Goal: Information Seeking & Learning: Learn about a topic

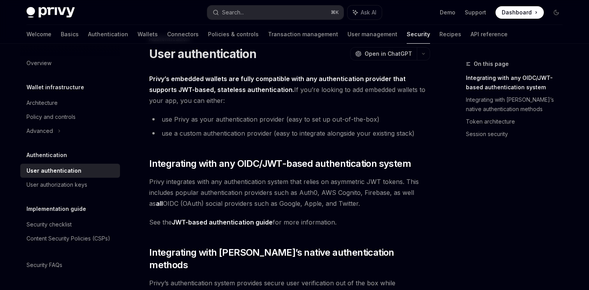
scroll to position [609, 0]
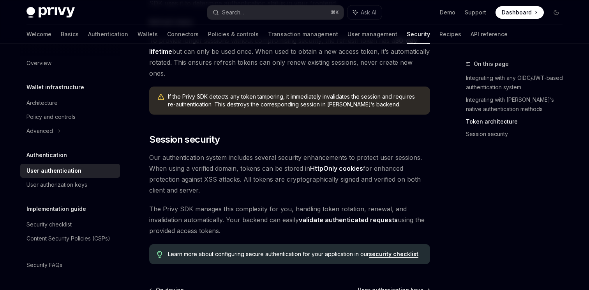
click at [246, 152] on span "Our authentication system includes several security enhancements to protect use…" at bounding box center [289, 174] width 281 height 44
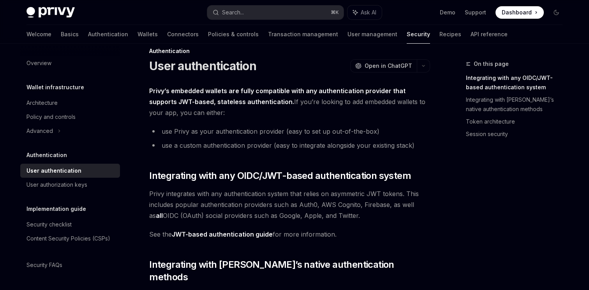
scroll to position [0, 0]
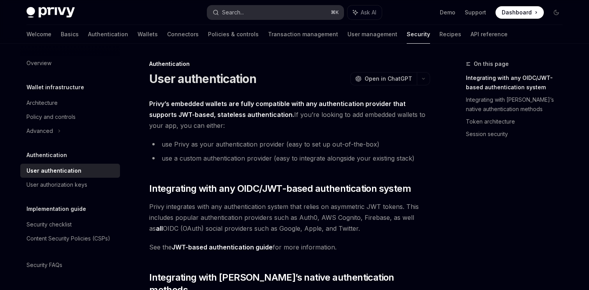
click at [272, 11] on button "Search... ⌘ K" at bounding box center [275, 12] width 136 height 14
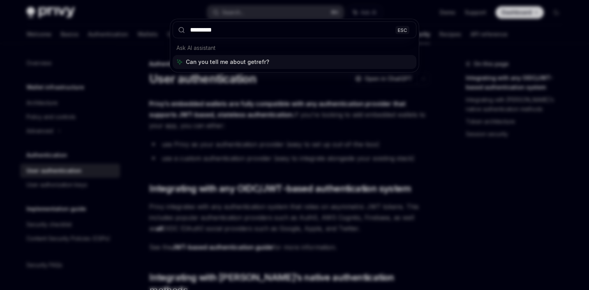
type input "**********"
type textarea "*"
type input "**********"
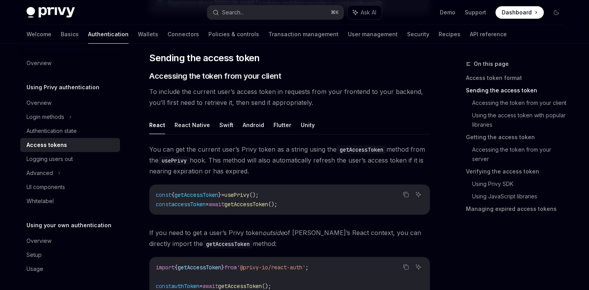
scroll to position [302, 0]
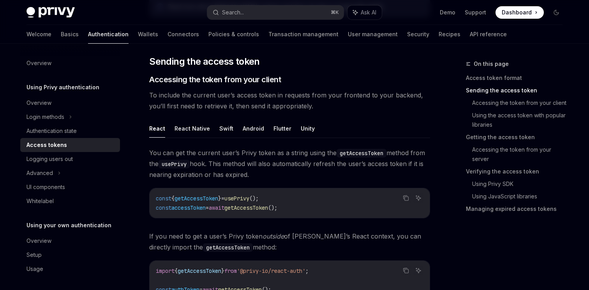
click at [261, 207] on span "getAccessToken" at bounding box center [247, 207] width 44 height 7
click at [181, 129] on button "React Native" at bounding box center [192, 128] width 35 height 18
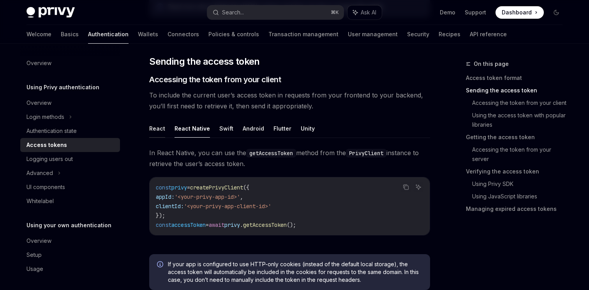
click at [150, 128] on button "React" at bounding box center [157, 128] width 16 height 18
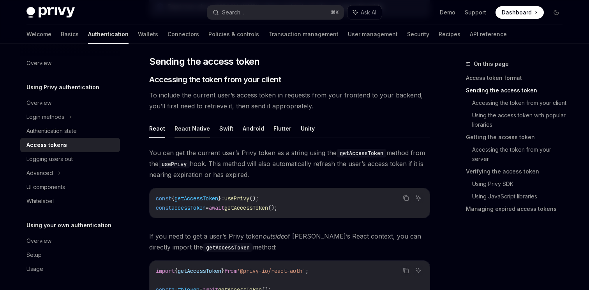
click at [182, 127] on button "React Native" at bounding box center [192, 128] width 35 height 18
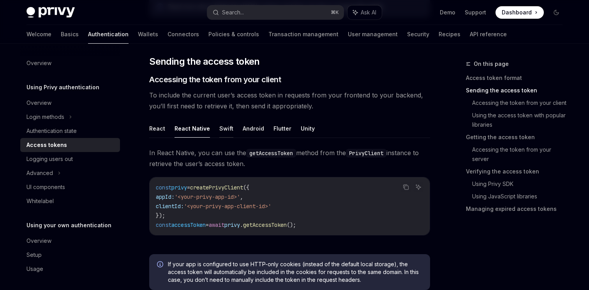
click at [221, 129] on button "Swift" at bounding box center [226, 128] width 14 height 18
type textarea "*"
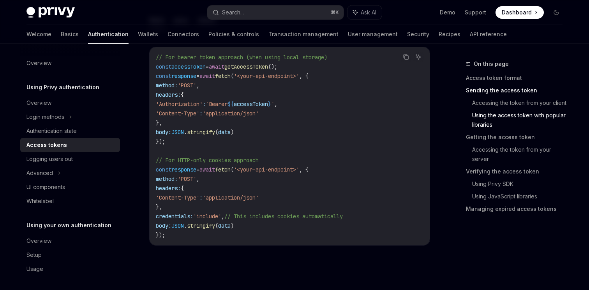
scroll to position [711, 0]
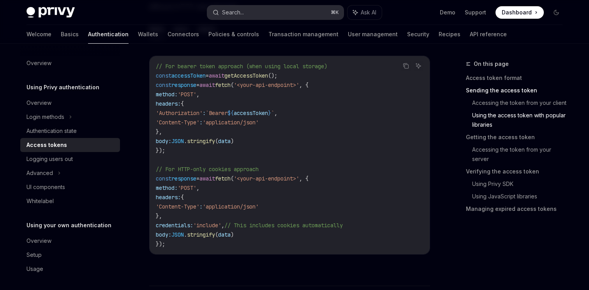
click at [255, 14] on button "Search... ⌘ K" at bounding box center [275, 12] width 136 height 14
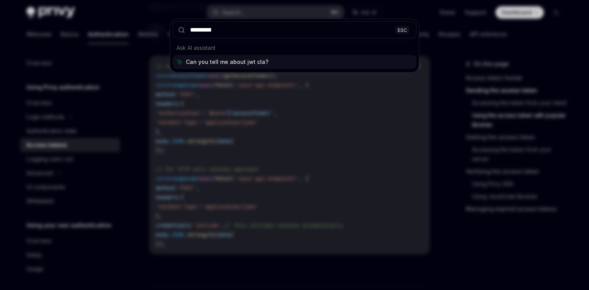
type input "**********"
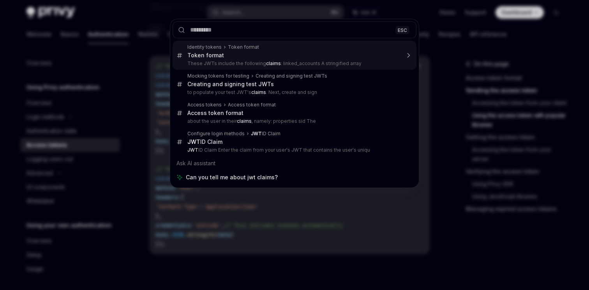
type textarea "*"
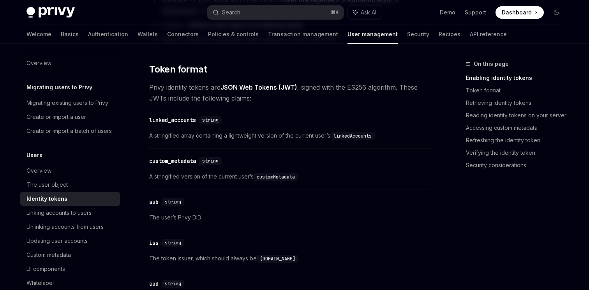
scroll to position [294, 0]
